Goal: Transaction & Acquisition: Subscribe to service/newsletter

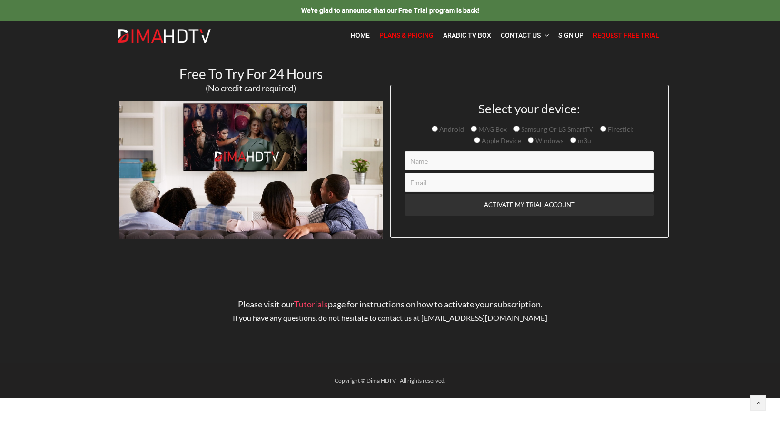
click at [427, 36] on span "Plans & Pricing" at bounding box center [406, 35] width 54 height 8
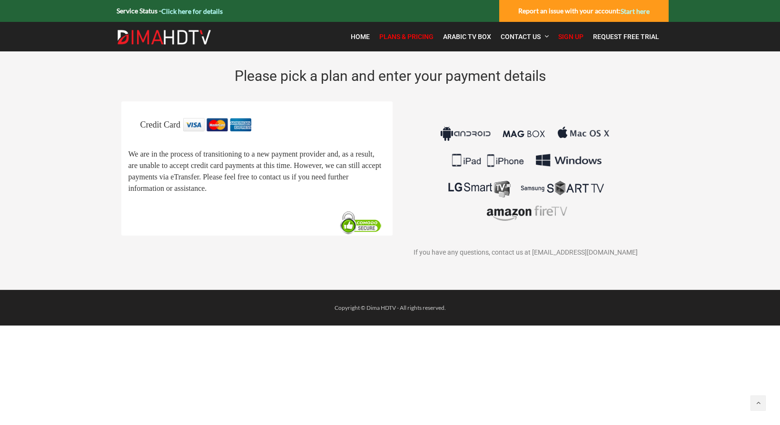
click at [403, 33] on span "Plans & Pricing" at bounding box center [406, 37] width 54 height 8
click at [355, 236] on img at bounding box center [361, 222] width 49 height 25
click at [515, 210] on img at bounding box center [525, 173] width 177 height 111
